Goal: Communication & Community: Share content

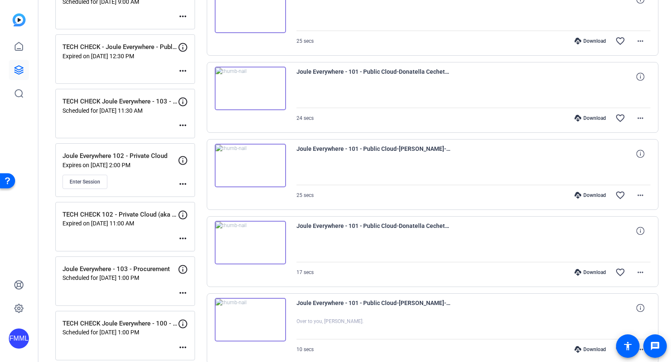
scroll to position [201, 0]
click at [184, 126] on mat-icon "more_horiz" at bounding box center [183, 126] width 10 height 10
click at [187, 140] on span "Edit Session" at bounding box center [204, 137] width 38 height 10
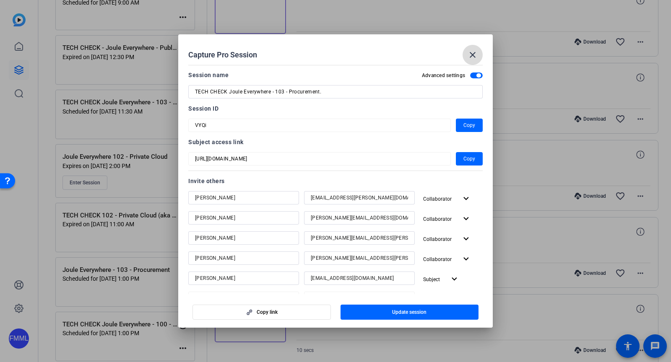
click at [471, 59] on mat-icon "close" at bounding box center [473, 55] width 10 height 10
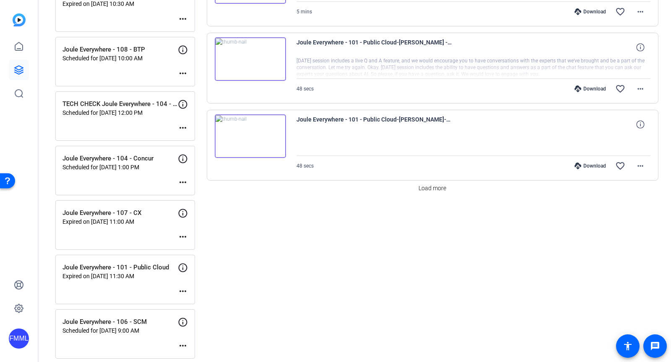
scroll to position [704, 0]
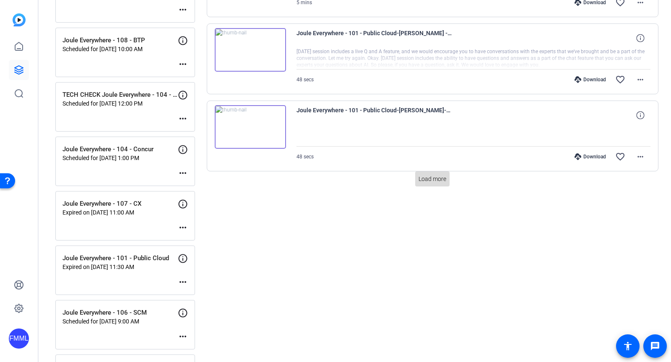
click at [443, 177] on span "Load more" at bounding box center [433, 179] width 28 height 9
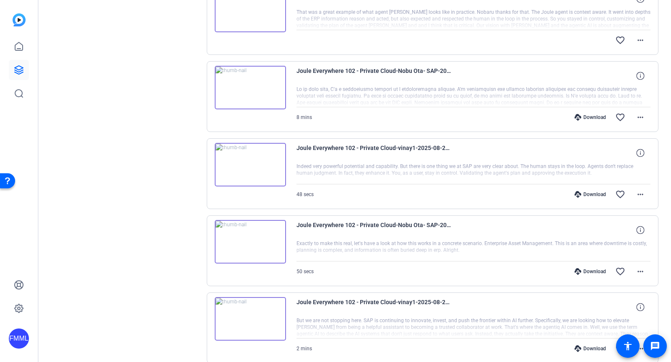
scroll to position [1326, 0]
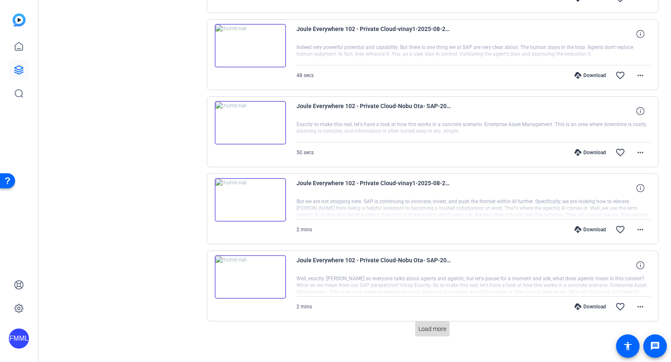
click at [429, 325] on span "Load more" at bounding box center [433, 329] width 28 height 9
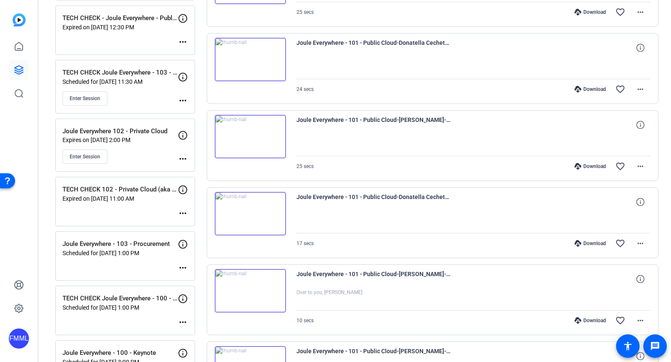
scroll to position [230, 0]
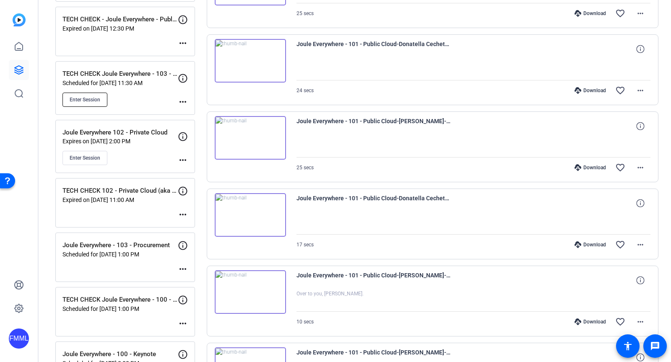
click at [88, 101] on button "Enter Session" at bounding box center [85, 100] width 45 height 14
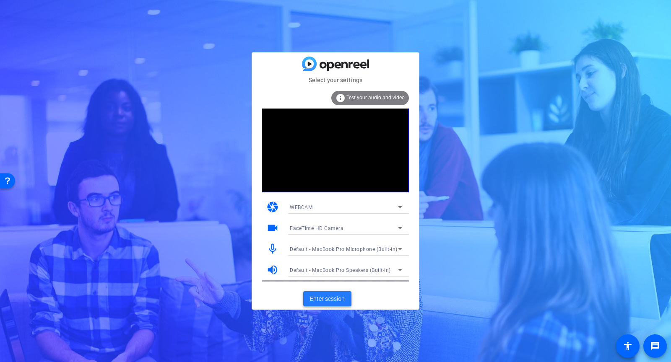
click at [317, 293] on span at bounding box center [327, 299] width 48 height 20
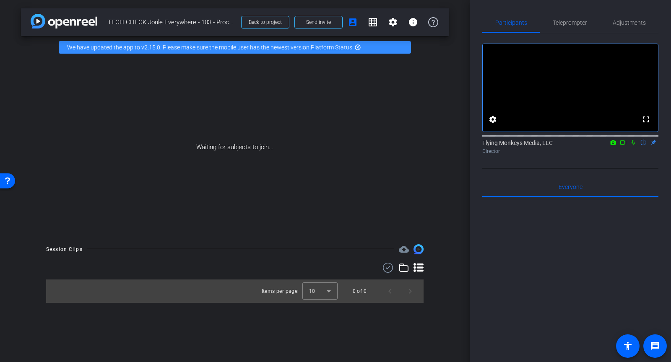
click at [632, 146] on icon at bounding box center [633, 142] width 3 height 5
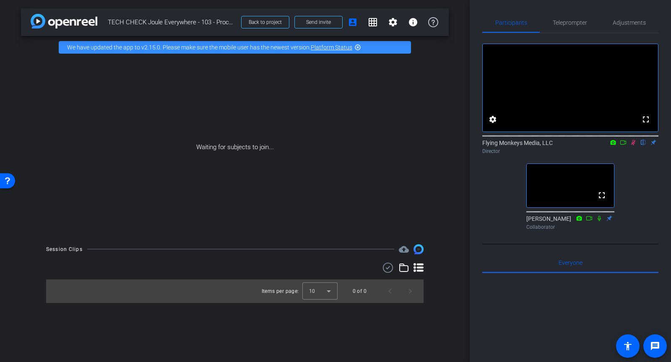
click at [632, 146] on icon at bounding box center [633, 143] width 7 height 6
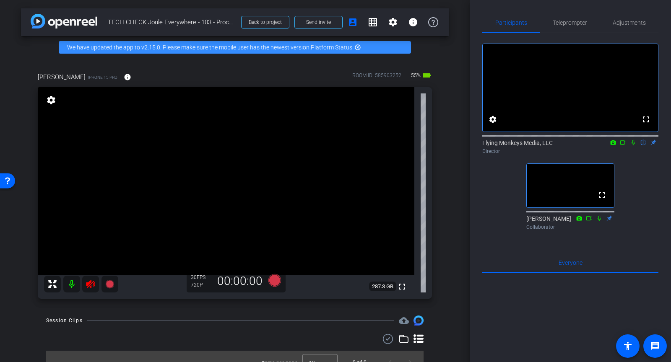
click at [94, 282] on icon at bounding box center [91, 284] width 10 height 10
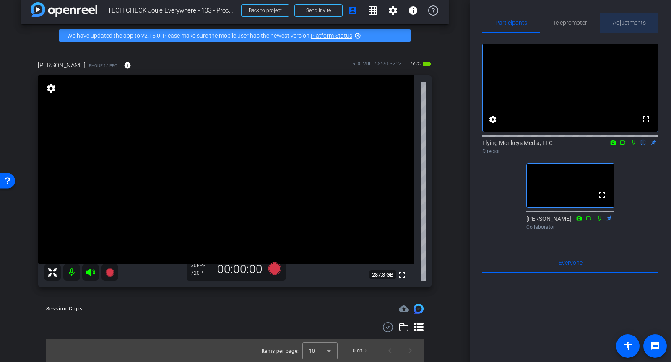
click at [635, 21] on span "Adjustments" at bounding box center [629, 23] width 33 height 6
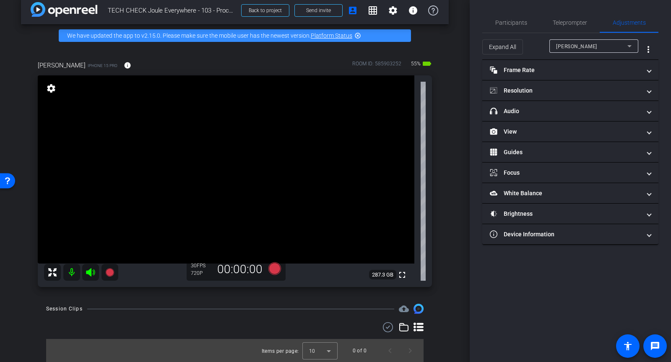
click at [563, 48] on span "[PERSON_NAME]" at bounding box center [576, 47] width 41 height 6
click at [528, 47] on div at bounding box center [335, 181] width 671 height 362
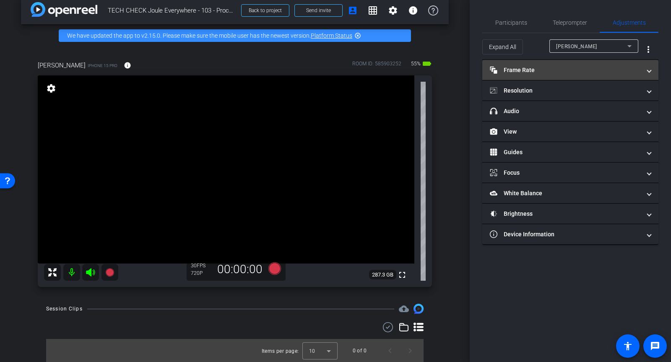
click at [514, 73] on mat-panel-title "Frame Rate Frame Rate" at bounding box center [565, 70] width 151 height 9
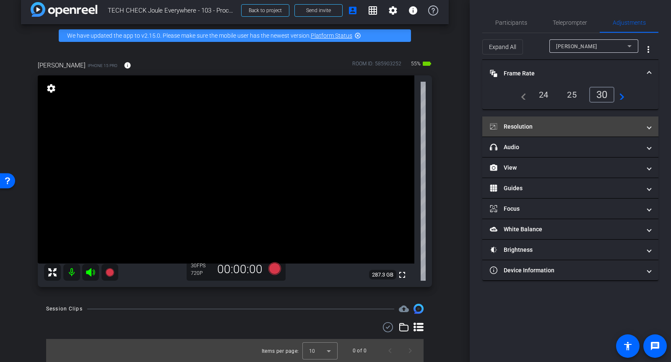
click at [557, 128] on mat-panel-title "Resolution" at bounding box center [565, 127] width 151 height 9
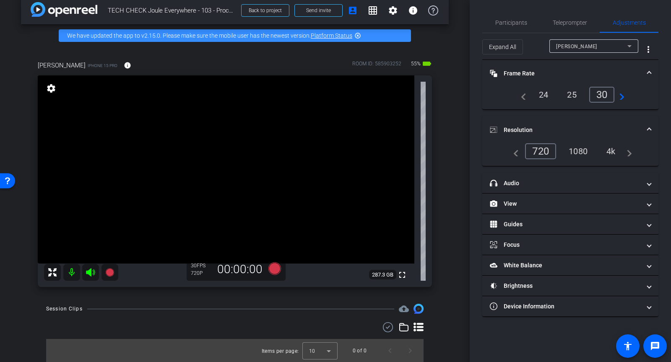
click at [575, 146] on div "1080" at bounding box center [578, 151] width 31 height 14
click at [513, 21] on span "Participants" at bounding box center [511, 23] width 32 height 6
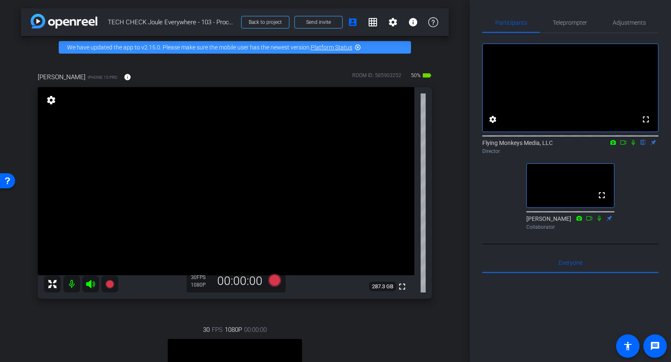
scroll to position [121, 0]
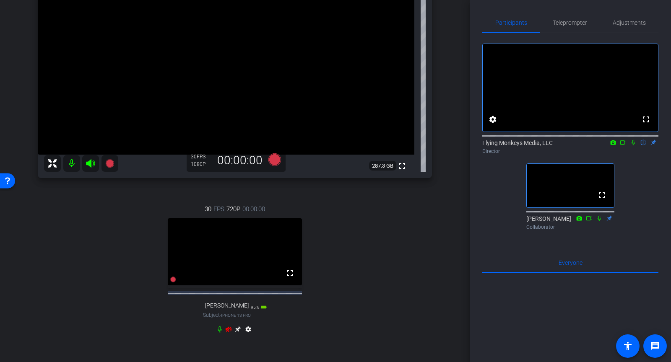
click at [229, 332] on icon at bounding box center [229, 329] width 6 height 5
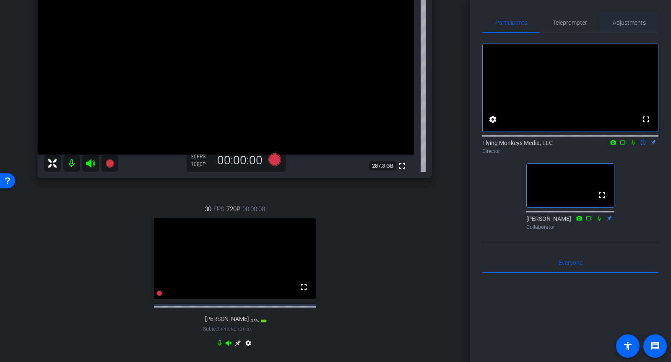
click at [613, 24] on span "Adjustments" at bounding box center [629, 23] width 33 height 6
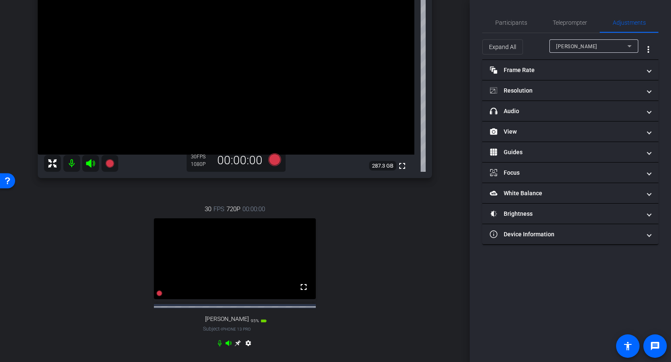
click at [571, 44] on span "[PERSON_NAME]" at bounding box center [576, 47] width 41 height 6
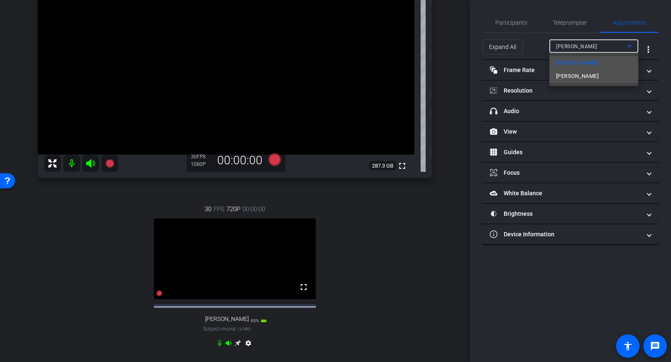
click at [561, 77] on span "Mark Smitherman" at bounding box center [577, 76] width 42 height 10
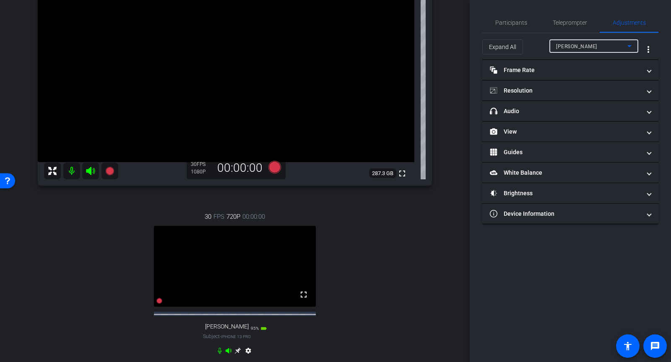
scroll to position [112, 0]
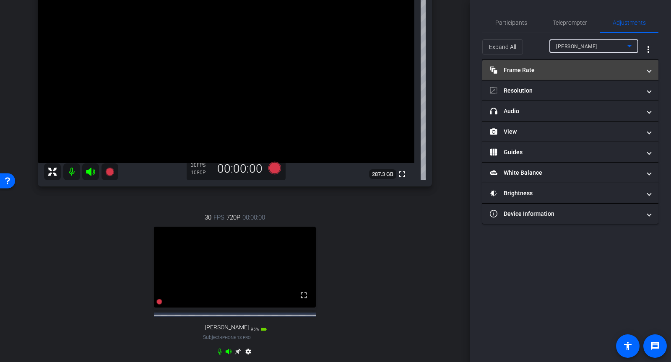
click at [533, 73] on mat-panel-title "Frame Rate Frame Rate" at bounding box center [565, 70] width 151 height 9
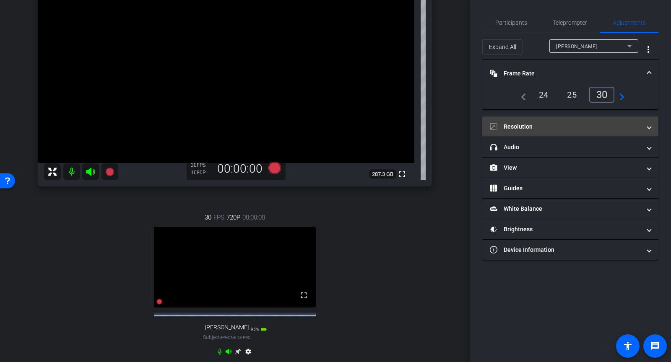
click at [545, 126] on mat-panel-title "Resolution" at bounding box center [565, 127] width 151 height 9
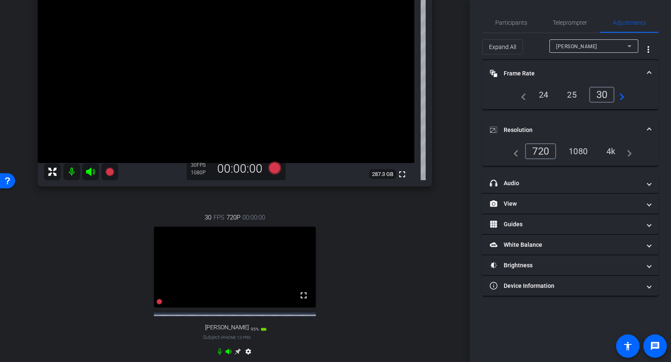
click at [574, 145] on div "1080" at bounding box center [578, 151] width 31 height 14
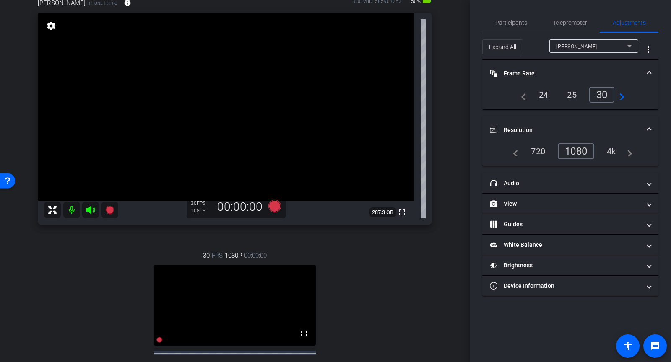
scroll to position [75, 0]
click at [508, 24] on span "Participants" at bounding box center [511, 23] width 32 height 6
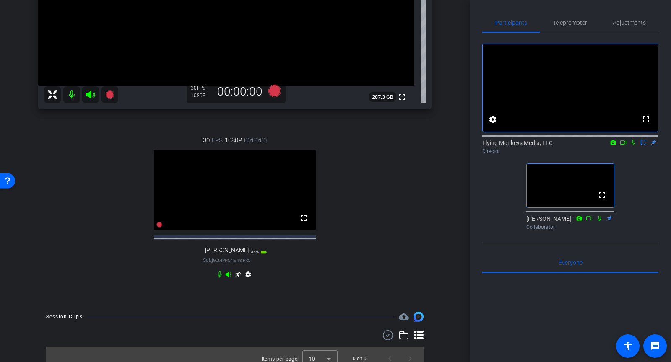
scroll to position [189, 0]
click at [236, 279] on icon at bounding box center [238, 275] width 7 height 7
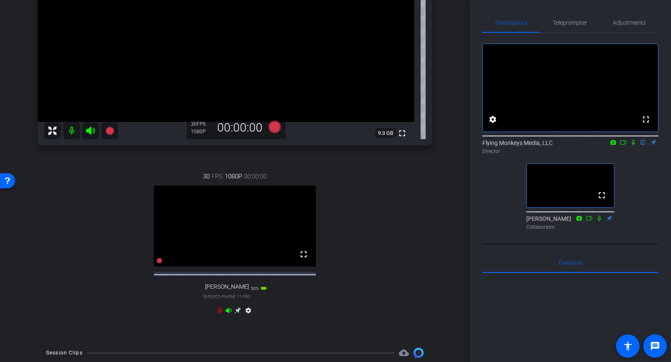
scroll to position [154, 0]
click at [240, 314] on icon at bounding box center [238, 310] width 7 height 7
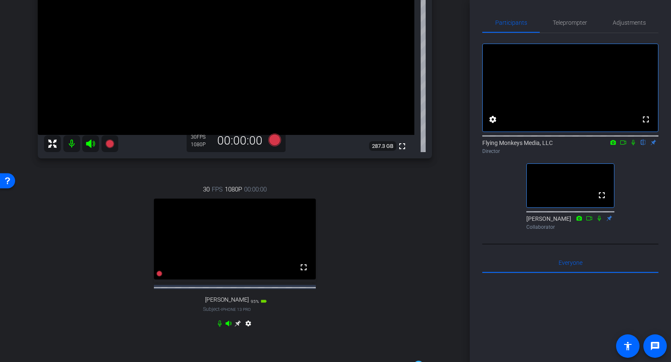
scroll to position [141, 0]
click at [239, 326] on icon at bounding box center [238, 323] width 7 height 7
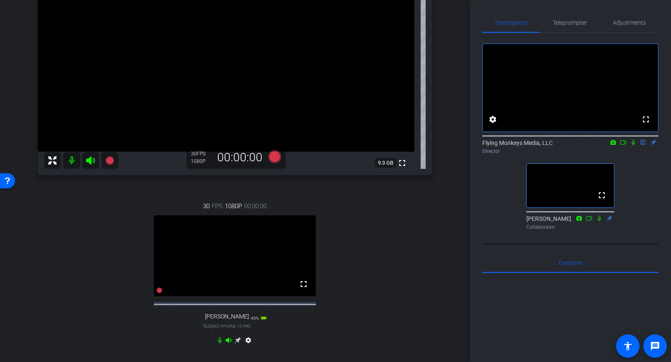
scroll to position [128, 0]
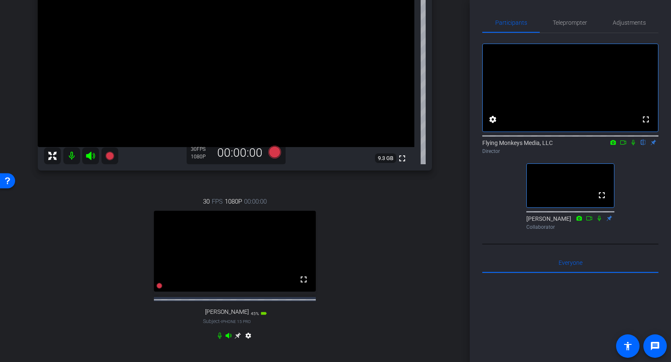
click at [238, 339] on icon at bounding box center [238, 336] width 6 height 6
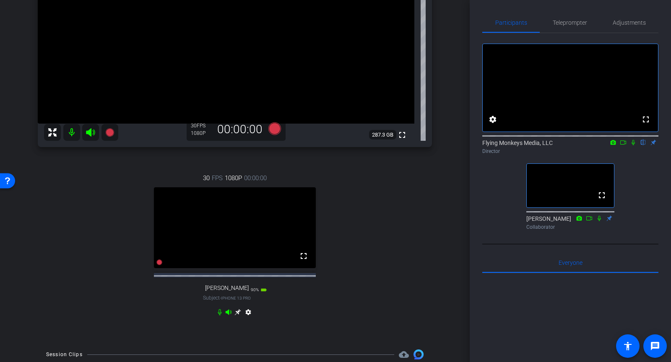
scroll to position [152, 0]
click at [239, 316] on icon at bounding box center [238, 312] width 7 height 7
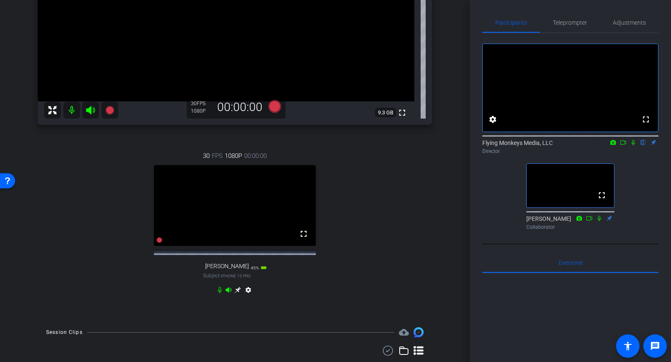
scroll to position [125, 0]
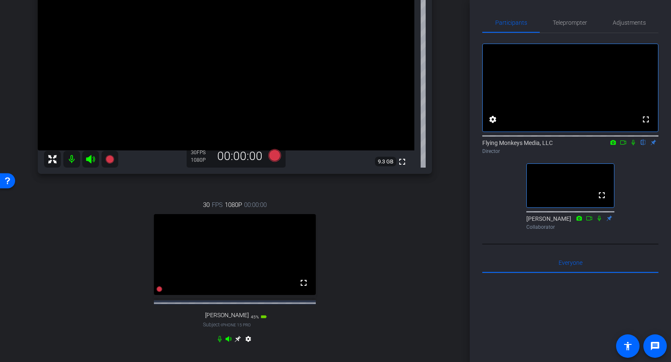
click at [625, 146] on icon at bounding box center [623, 143] width 7 height 6
click at [644, 146] on icon at bounding box center [643, 143] width 7 height 6
click at [276, 155] on icon at bounding box center [275, 155] width 13 height 13
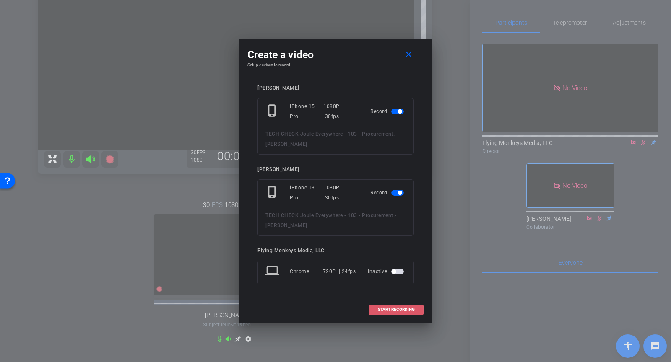
click at [391, 309] on span "START RECORDING" at bounding box center [396, 310] width 37 height 4
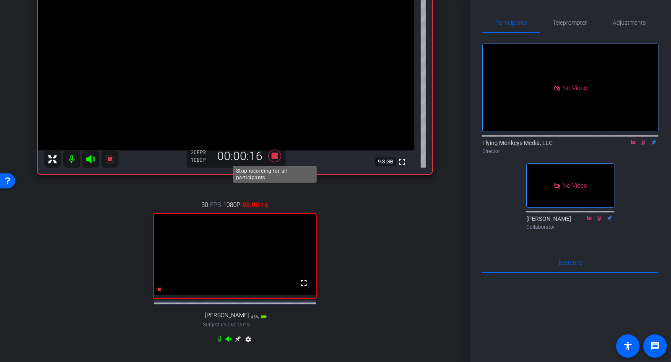
click at [274, 156] on icon at bounding box center [275, 155] width 13 height 13
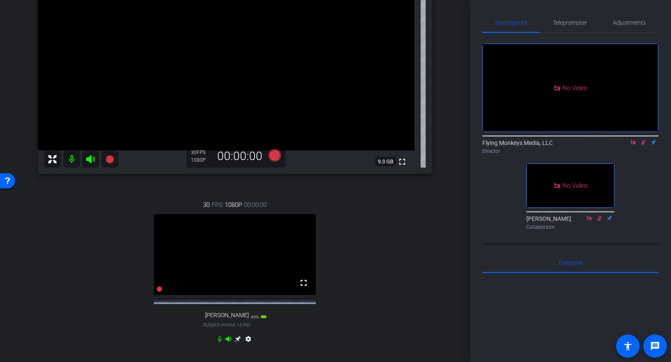
scroll to position [224, 0]
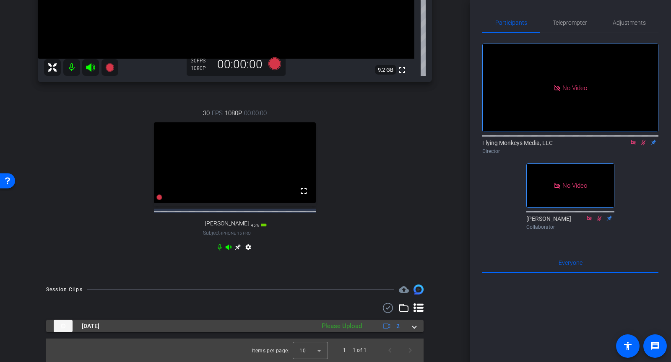
click at [418, 325] on mat-expansion-panel-header "Aug 20, 2025 Please Upload 2" at bounding box center [235, 326] width 378 height 13
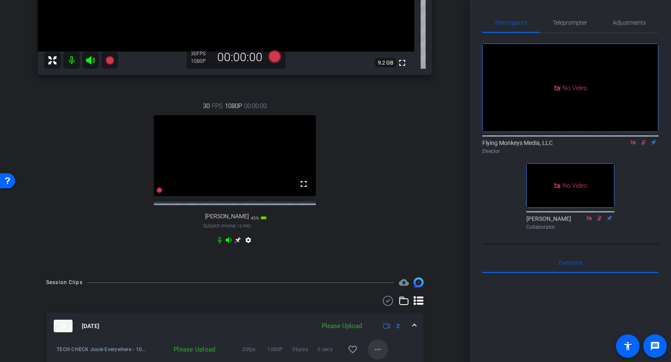
click at [379, 352] on mat-icon "more_horiz" at bounding box center [378, 350] width 10 height 10
click at [391, 319] on span "Upload" at bounding box center [392, 319] width 34 height 10
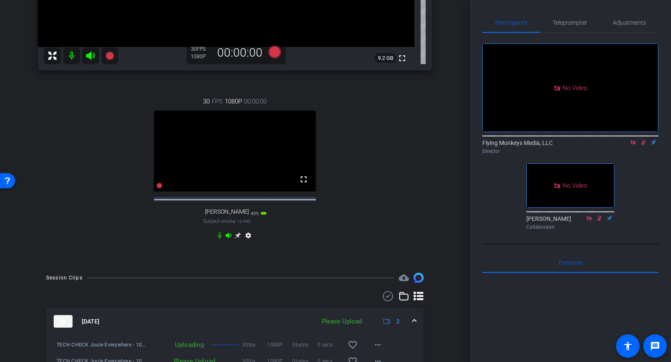
scroll to position [284, 0]
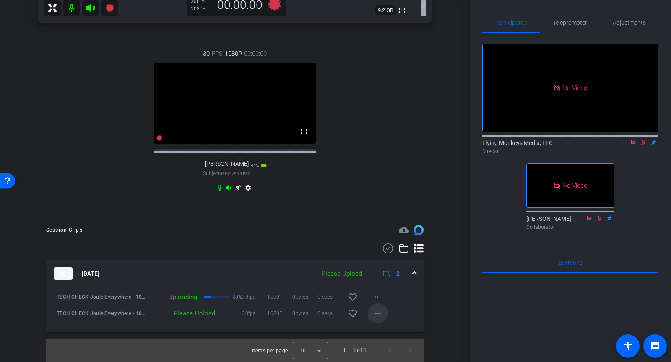
click at [371, 315] on span at bounding box center [378, 314] width 20 height 20
click at [381, 331] on span "Upload" at bounding box center [392, 331] width 34 height 10
click at [642, 146] on icon at bounding box center [643, 143] width 7 height 6
click at [634, 146] on icon at bounding box center [633, 143] width 7 height 6
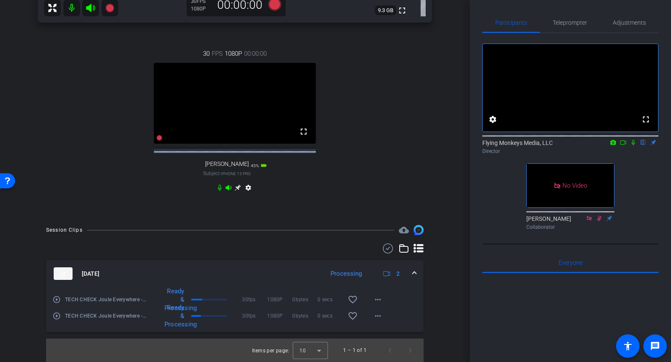
click at [635, 146] on icon at bounding box center [633, 143] width 7 height 6
click at [55, 317] on mat-icon "play_circle_outline" at bounding box center [56, 316] width 8 height 8
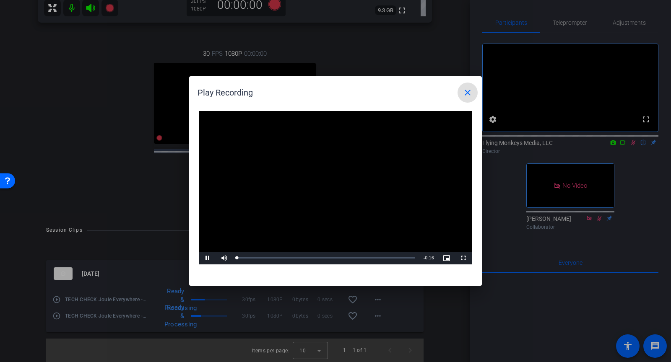
click at [334, 186] on video "Video Player" at bounding box center [335, 188] width 273 height 154
click at [206, 258] on span "Video Player" at bounding box center [207, 258] width 17 height 0
click at [471, 95] on mat-icon "close" at bounding box center [468, 93] width 10 height 10
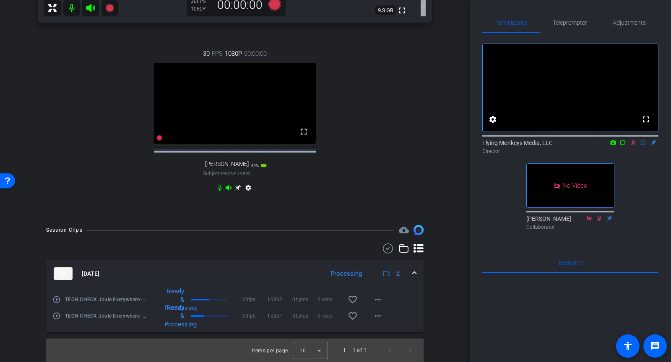
click at [57, 300] on mat-icon "play_circle_outline" at bounding box center [56, 300] width 8 height 8
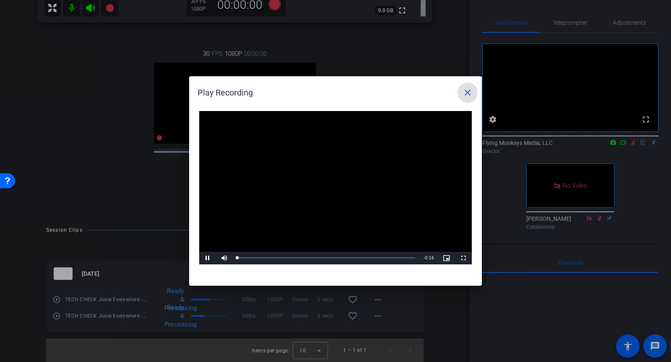
click at [319, 182] on video "Video Player" at bounding box center [335, 188] width 273 height 154
click at [370, 261] on div "Loaded : 100.00% 0:12 0:12" at bounding box center [326, 258] width 187 height 13
click at [465, 94] on mat-icon "close" at bounding box center [468, 93] width 10 height 10
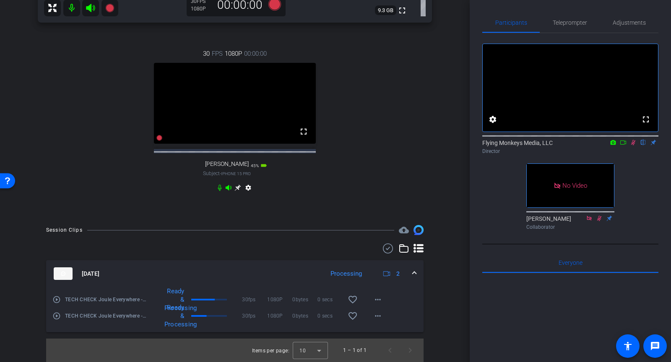
click at [635, 146] on icon at bounding box center [633, 143] width 7 height 6
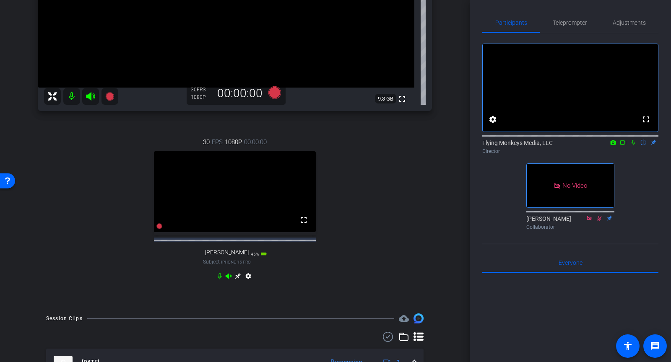
scroll to position [121, 0]
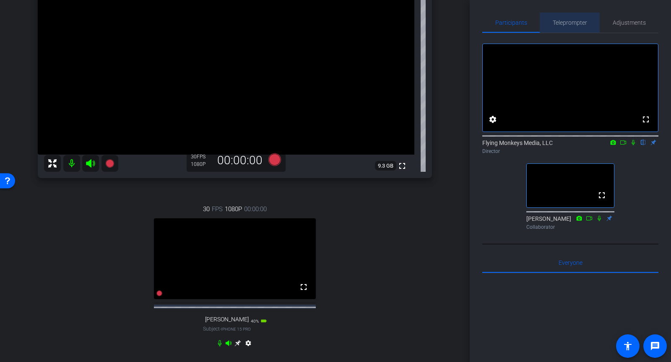
click at [568, 21] on span "Teleprompter" at bounding box center [570, 23] width 34 height 6
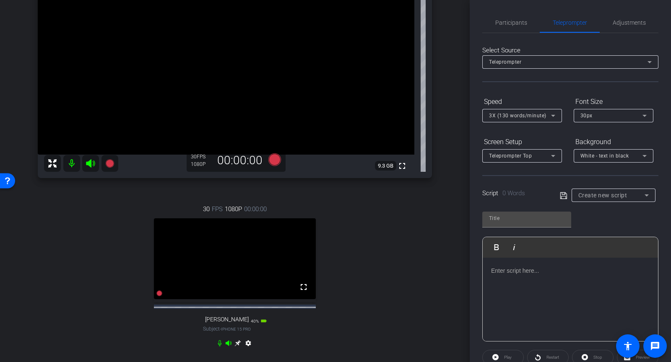
scroll to position [62, 0]
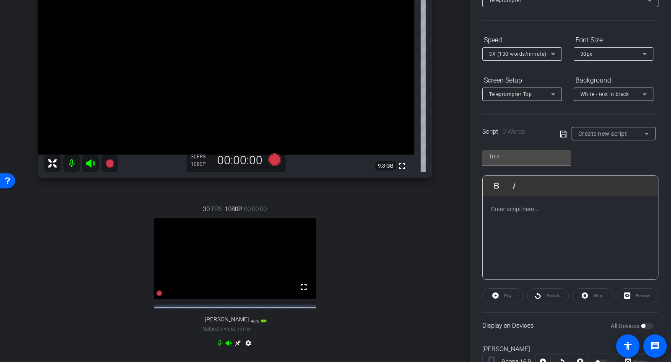
click at [516, 206] on p at bounding box center [570, 209] width 159 height 9
click at [529, 154] on input "text" at bounding box center [527, 157] width 76 height 10
type input "test"
click at [564, 133] on icon at bounding box center [564, 134] width 8 height 10
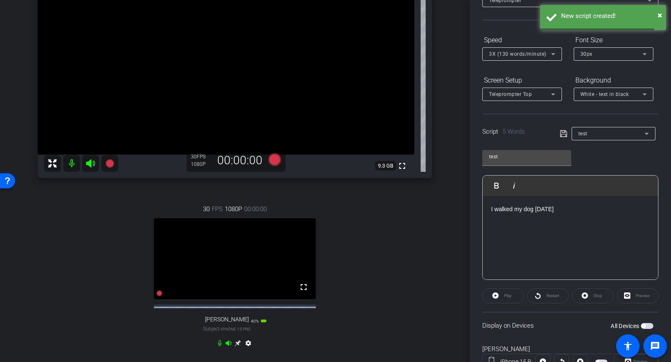
click at [524, 53] on span "3X (130 words/minute)" at bounding box center [517, 54] width 57 height 6
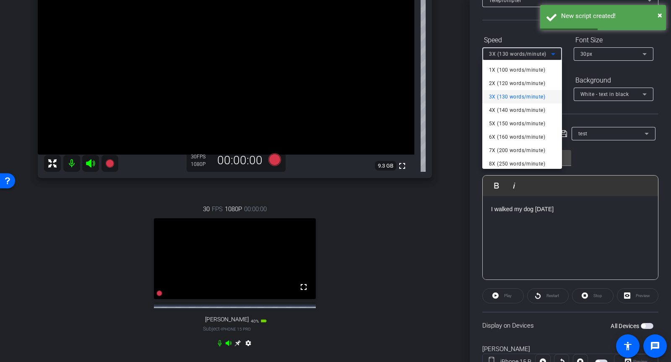
click at [596, 68] on div at bounding box center [335, 181] width 671 height 362
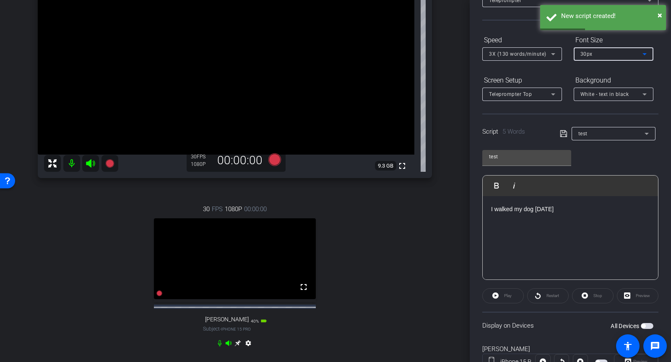
click at [595, 56] on div "30px" at bounding box center [612, 54] width 62 height 10
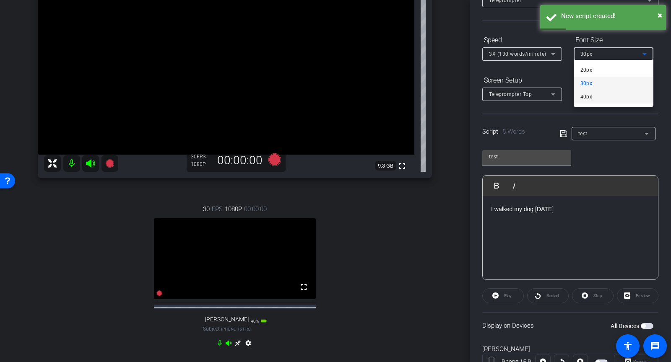
click at [584, 103] on mat-option "40px" at bounding box center [614, 96] width 80 height 13
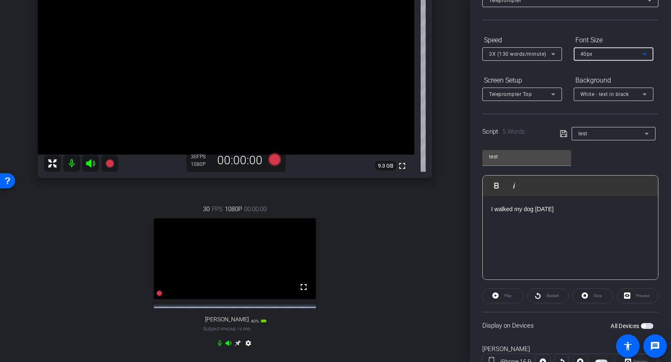
click at [522, 89] on div "Teleprompter Top" at bounding box center [520, 94] width 62 height 10
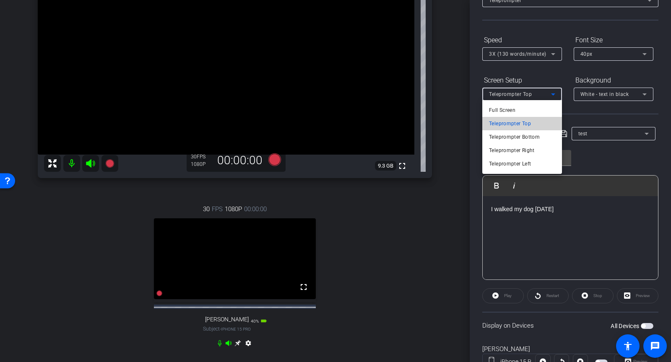
click at [515, 122] on span "Teleprompter Top" at bounding box center [510, 124] width 42 height 10
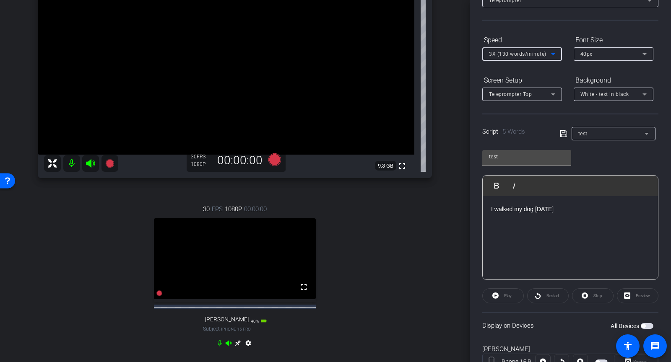
click at [539, 56] on div "3X (130 words/minute)" at bounding box center [520, 54] width 62 height 10
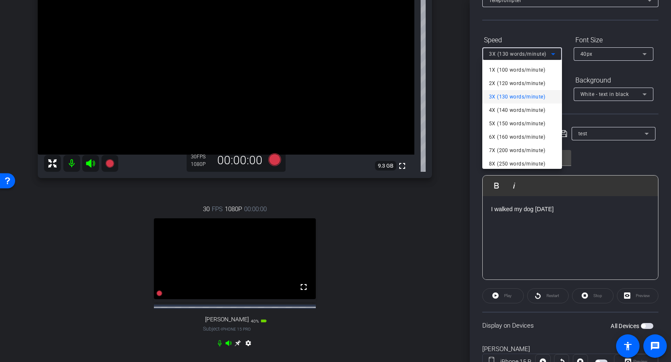
click at [547, 222] on div at bounding box center [335, 181] width 671 height 362
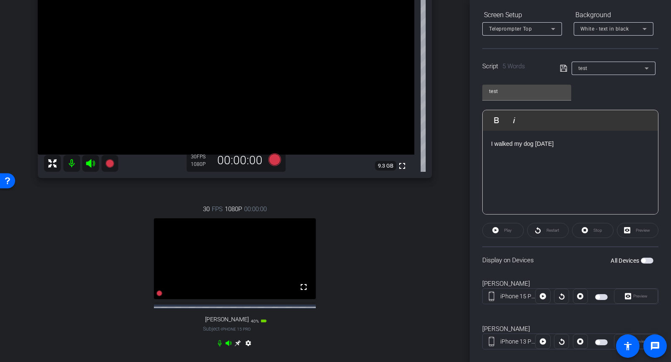
scroll to position [133, 0]
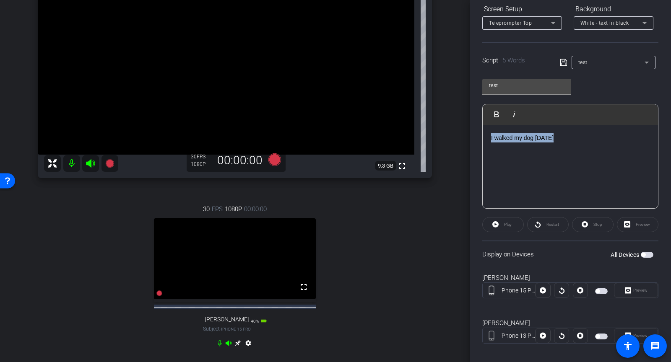
drag, startPoint x: 555, startPoint y: 141, endPoint x: 480, endPoint y: 138, distance: 74.7
click at [480, 138] on div "Participants Teleprompter Adjustments settings Flying Monkeys Media, LLC flip D…" at bounding box center [570, 181] width 201 height 362
copy p "I walked my dog today"
click at [491, 154] on div "I walked my dog today" at bounding box center [570, 167] width 175 height 84
click at [550, 138] on p "I walked my dog today I walked my dog today" at bounding box center [570, 137] width 159 height 9
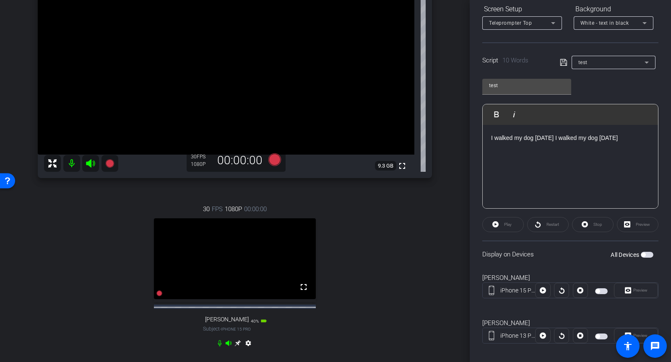
click at [553, 138] on p "I walked my dog today I walked my dog today" at bounding box center [570, 137] width 159 height 9
click at [563, 149] on p "I walked my dog today" at bounding box center [570, 147] width 159 height 9
click at [645, 253] on span "button" at bounding box center [644, 255] width 4 height 4
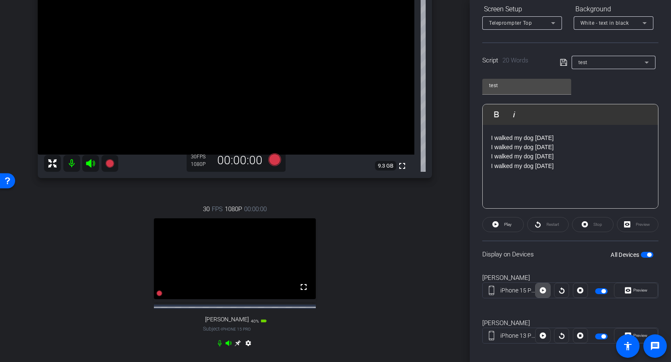
click at [543, 288] on icon at bounding box center [543, 291] width 6 height 6
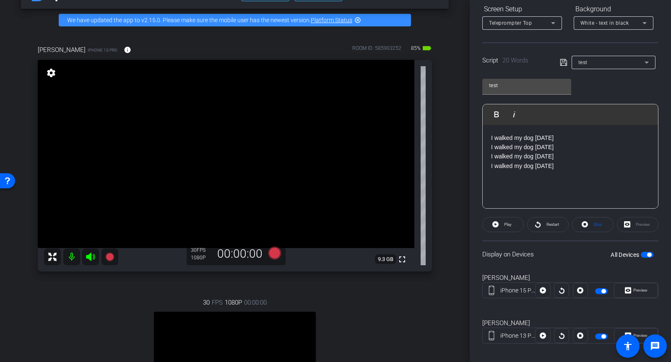
scroll to position [62, 0]
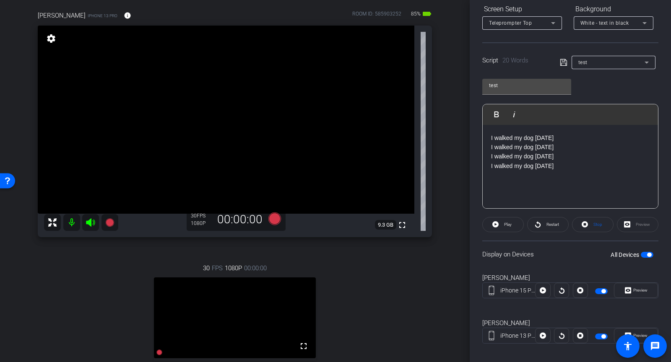
click at [649, 254] on span "button" at bounding box center [649, 255] width 4 height 4
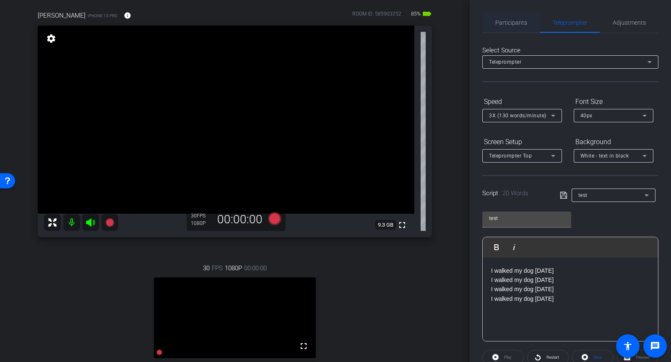
click at [522, 26] on span "Participants" at bounding box center [511, 23] width 32 height 20
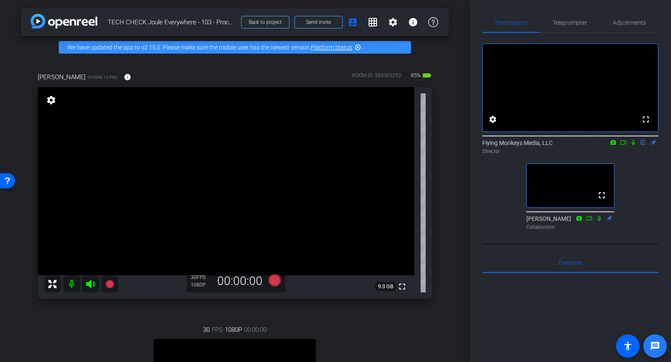
click at [655, 347] on mat-icon "message" at bounding box center [655, 347] width 10 height 10
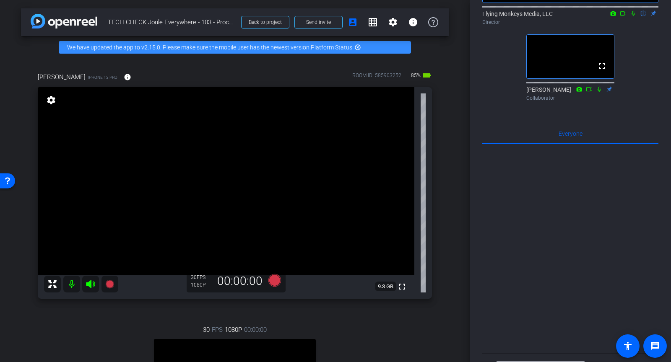
scroll to position [196, 0]
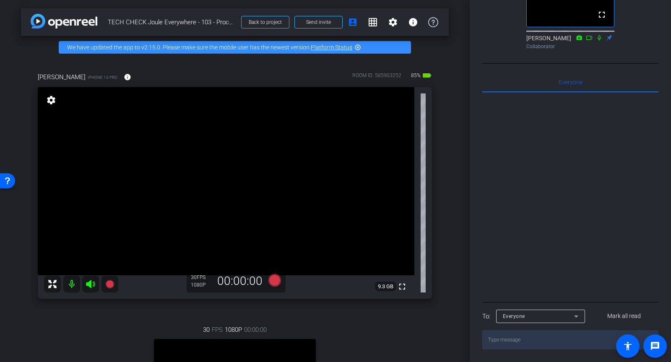
click at [532, 339] on textarea at bounding box center [570, 340] width 176 height 19
paste textarea "https://video.sap.com/media/t/1_05b1lca5"
type textarea "https://video.sap.com/media/t/1_05b1lca5"
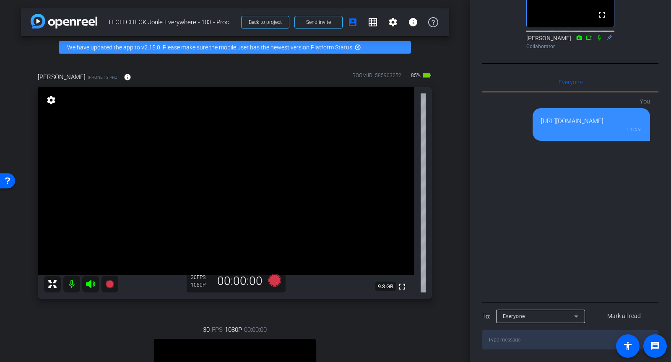
click at [553, 344] on textarea at bounding box center [570, 340] width 176 height 19
paste textarea "https://video.sap.com/media/t/1_02vnmxg2"
type textarea "https://video.sap.com/media/t/1_02vnmxg2"
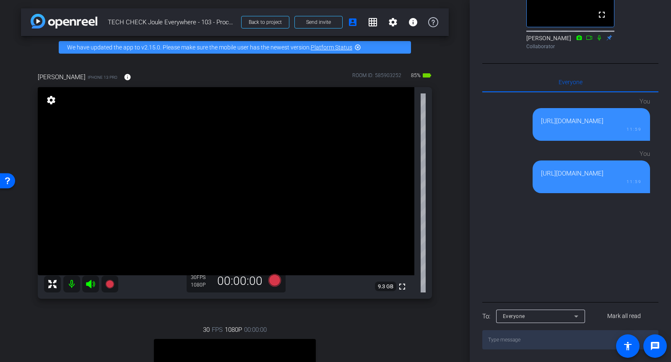
click at [548, 177] on div "https://video.sap.com/media/t/1_02vnmxg2" at bounding box center [591, 174] width 101 height 10
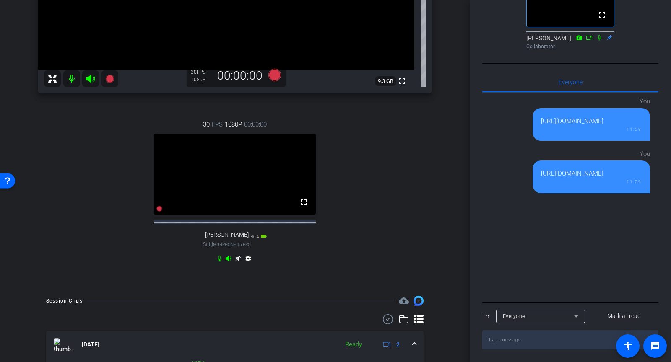
click at [526, 334] on textarea at bounding box center [570, 340] width 176 height 19
paste textarea "https://dam.sap.com/mac/u/a/GaG83qS?rc=10&doi=SAP1031021"
type textarea "https://dam.sap.com/mac/u/a/GaG83qS?rc=10&doi=SAP1031021"
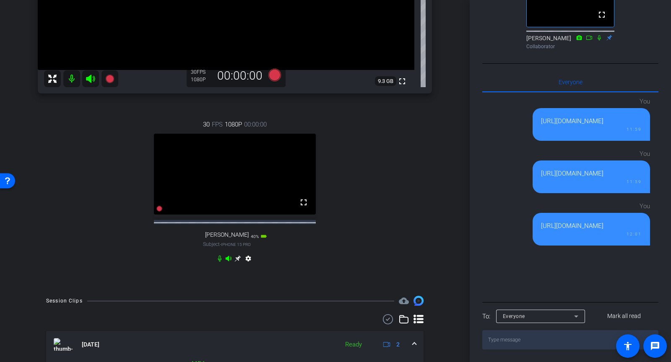
drag, startPoint x: 602, startPoint y: 239, endPoint x: 509, endPoint y: 225, distance: 94.2
click at [509, 225] on div "You https://dam.sap.com/mac/u/a/GaG83qS?rc=10&doi=SAP1031021 12:01" at bounding box center [566, 222] width 168 height 48
copy div "https://dam.sap.com/mac/u/a/GaG83qS?rc=10&doi=SAP1031021"
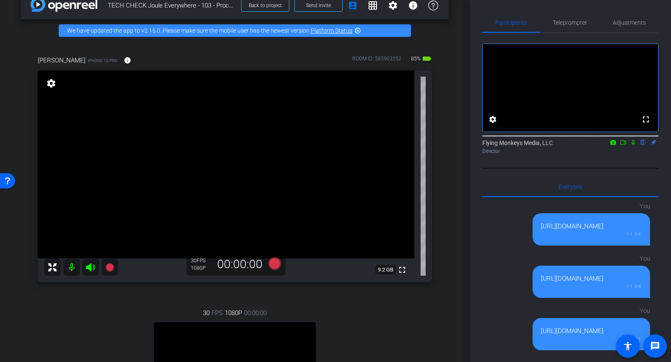
scroll to position [14, 0]
